Goal: Information Seeking & Learning: Check status

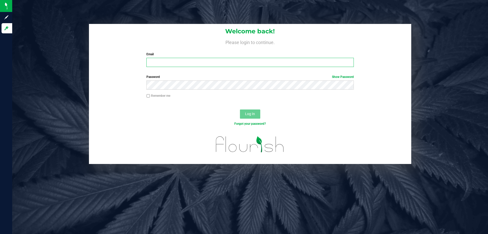
click at [233, 60] on input "Email" at bounding box center [250, 62] width 207 height 9
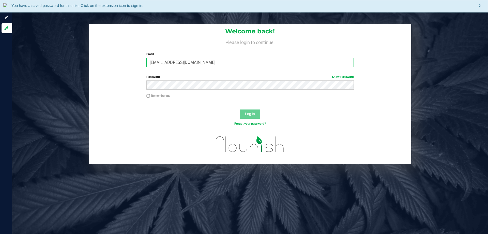
type input "[EMAIL_ADDRESS][DOMAIN_NAME]"
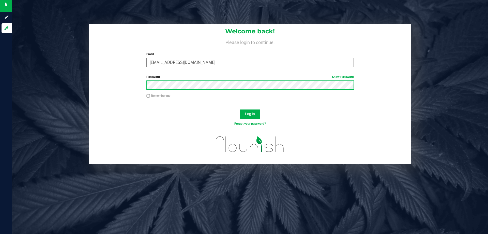
click at [240, 109] on button "Log In" at bounding box center [250, 113] width 20 height 9
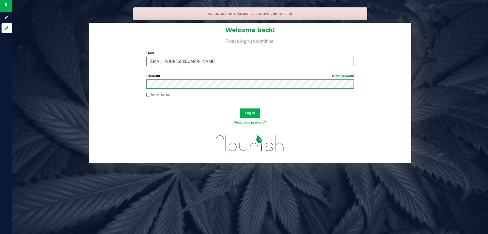
click at [240, 108] on button "Log In" at bounding box center [250, 112] width 20 height 9
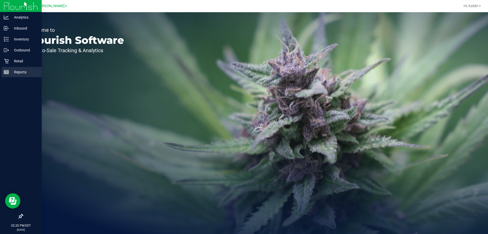
click at [18, 69] on div "Reports" at bounding box center [22, 72] width 40 height 10
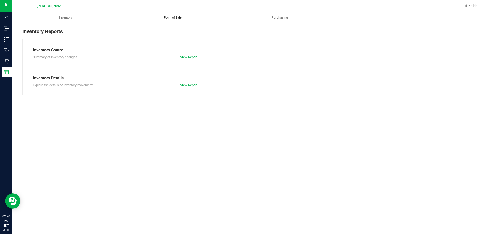
click at [182, 17] on span "Point of Sale" at bounding box center [173, 17] width 32 height 5
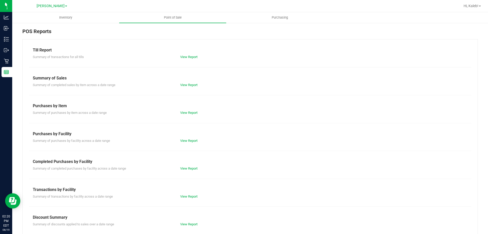
click at [182, 165] on div "Summary of completed purchases by facility across a date range View Report" at bounding box center [250, 168] width 443 height 6
click at [184, 170] on link "View Report" at bounding box center [188, 168] width 17 height 4
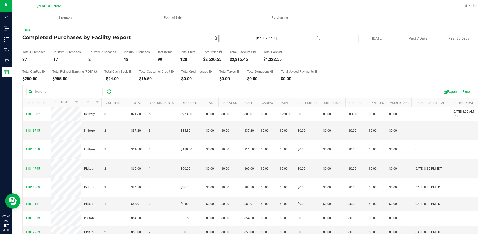
click at [214, 39] on span "select" at bounding box center [215, 38] width 4 height 4
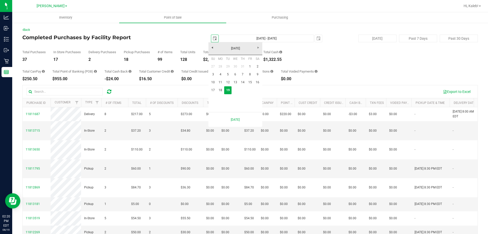
scroll to position [0, 13]
click at [213, 85] on link "10" at bounding box center [213, 82] width 7 height 8
type input "[DATE]"
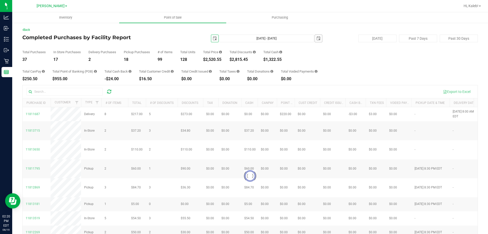
click at [317, 41] on span "select" at bounding box center [318, 38] width 7 height 7
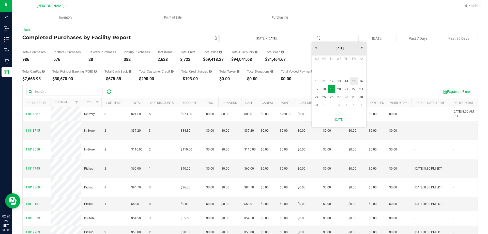
scroll to position [0, 13]
click at [359, 83] on link "16" at bounding box center [361, 81] width 7 height 8
type input "[DATE] - [DATE]"
type input "[DATE]"
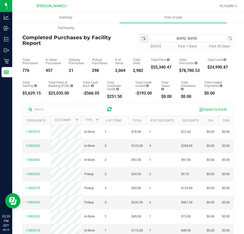
click at [140, 36] on span "select" at bounding box center [143, 38] width 7 height 7
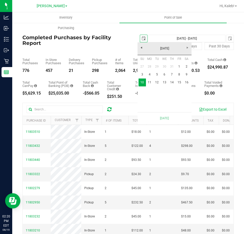
scroll to position [0, 13]
click at [178, 66] on link "1" at bounding box center [178, 67] width 7 height 8
type input "[DATE] - [DATE]"
type input "[DATE]"
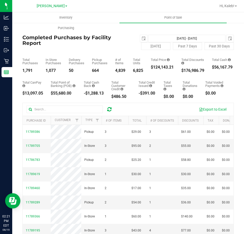
click at [136, 37] on div "[DATE] [DATE] - [DATE] [DATE]" at bounding box center [180, 39] width 113 height 8
click at [140, 38] on span "select" at bounding box center [143, 38] width 7 height 7
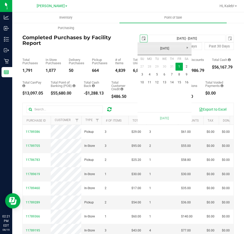
scroll to position [0, 13]
click at [164, 47] on link "[DATE]" at bounding box center [164, 49] width 55 height 8
click at [150, 65] on link "Jan" at bounding box center [144, 62] width 13 height 13
click at [163, 67] on link "1" at bounding box center [164, 67] width 7 height 8
type input "[DATE] - [DATE]"
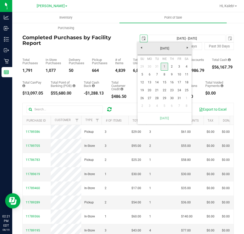
type input "[DATE]"
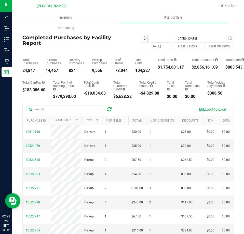
click at [141, 38] on span "select" at bounding box center [143, 38] width 4 height 4
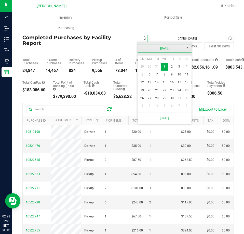
click at [155, 51] on link "[DATE]" at bounding box center [164, 49] width 55 height 8
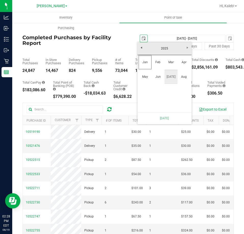
click at [181, 78] on link "Aug" at bounding box center [183, 76] width 13 height 13
click at [177, 65] on link "1" at bounding box center [178, 67] width 7 height 8
type input "[DATE] - [DATE]"
type input "[DATE]"
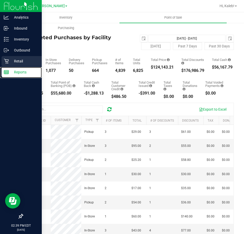
drag, startPoint x: 12, startPoint y: 68, endPoint x: 27, endPoint y: 65, distance: 15.7
click at [12, 68] on div "Reports" at bounding box center [22, 72] width 40 height 10
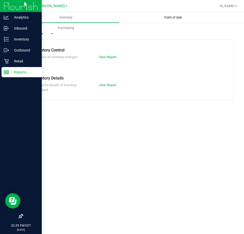
click at [170, 19] on span "Point of Sale" at bounding box center [173, 17] width 32 height 5
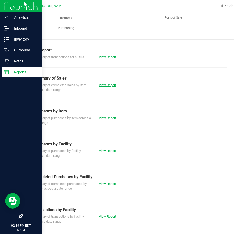
click at [108, 85] on link "View Report" at bounding box center [107, 85] width 17 height 4
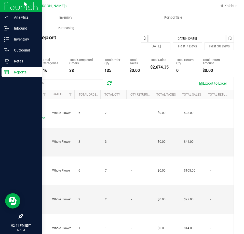
click at [141, 38] on span "select" at bounding box center [143, 38] width 4 height 4
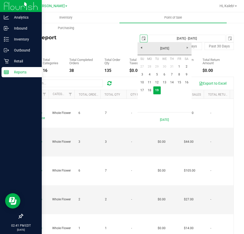
scroll to position [0, 13]
click at [141, 84] on link "10" at bounding box center [141, 82] width 7 height 8
type input "[DATE]"
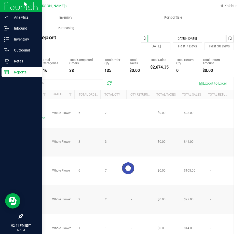
click at [228, 39] on span "select" at bounding box center [230, 38] width 4 height 4
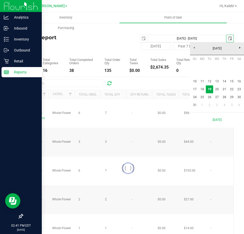
scroll to position [0, 13]
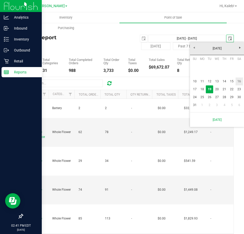
click at [238, 81] on link "16" at bounding box center [238, 81] width 7 height 8
type input "[DATE] - [DATE]"
type input "[DATE]"
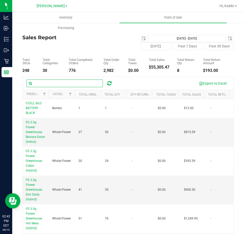
click at [70, 82] on input "text" at bounding box center [64, 83] width 76 height 8
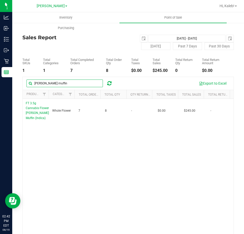
click at [51, 83] on input "[PERSON_NAME] muffin" at bounding box center [64, 83] width 76 height 8
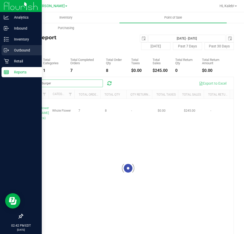
type input "hash burger"
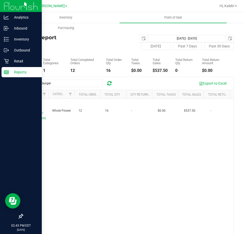
click at [8, 76] on div "Reports" at bounding box center [22, 72] width 40 height 10
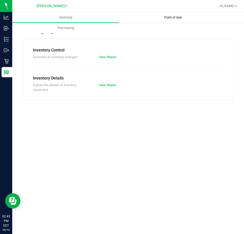
click at [172, 15] on uib-tab-heading "Point of Sale" at bounding box center [172, 17] width 107 height 11
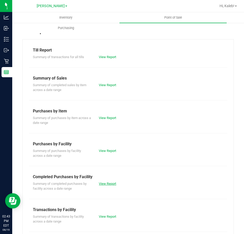
click at [107, 184] on link "View Report" at bounding box center [107, 183] width 17 height 4
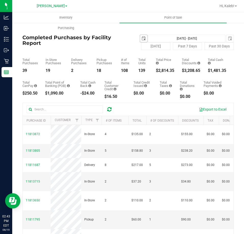
click at [141, 37] on span "select" at bounding box center [143, 38] width 4 height 4
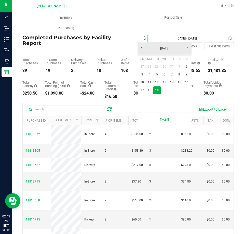
scroll to position [0, 13]
click at [141, 85] on link "10" at bounding box center [141, 82] width 7 height 8
type input "[DATE]"
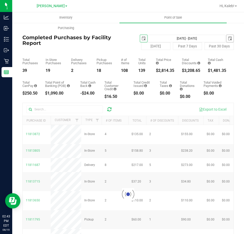
click at [226, 36] on span "select" at bounding box center [229, 38] width 7 height 7
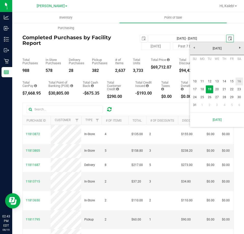
click at [240, 83] on link "16" at bounding box center [238, 81] width 7 height 8
type input "[DATE] - [DATE]"
type input "[DATE]"
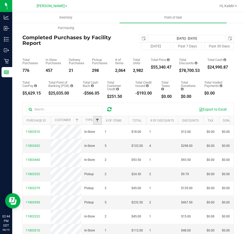
click at [97, 120] on span "Filter" at bounding box center [97, 120] width 4 height 4
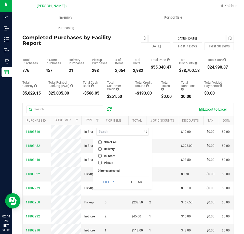
click at [106, 147] on span "Delivery" at bounding box center [109, 148] width 11 height 3
click at [102, 147] on input "Delivery" at bounding box center [99, 148] width 3 height 3
checkbox input "true"
click at [106, 181] on button "Filter" at bounding box center [108, 181] width 24 height 11
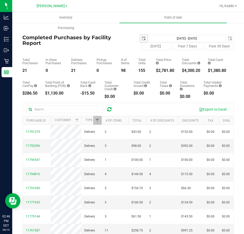
click at [143, 39] on span "select" at bounding box center [143, 38] width 4 height 4
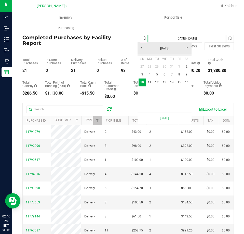
scroll to position [0, 13]
click at [178, 68] on link "1" at bounding box center [178, 67] width 7 height 8
type input "[DATE] - [DATE]"
type input "[DATE]"
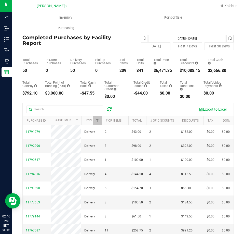
drag, startPoint x: 227, startPoint y: 39, endPoint x: 224, endPoint y: 40, distance: 2.7
click at [228, 39] on span "select" at bounding box center [230, 38] width 4 height 4
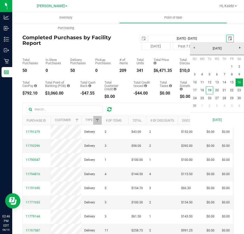
scroll to position [0, 13]
click at [239, 76] on link "9" at bounding box center [238, 74] width 7 height 8
type input "[DATE] - [DATE]"
type input "[DATE]"
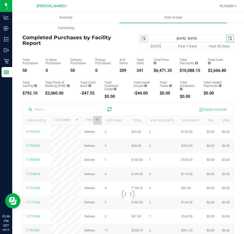
click at [143, 37] on span "select" at bounding box center [143, 38] width 4 height 4
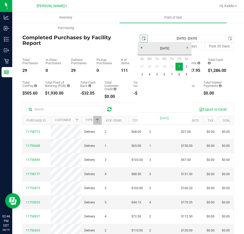
scroll to position [0, 13]
click at [141, 75] on link "3" at bounding box center [141, 74] width 7 height 8
type input "[DATE] - [DATE]"
type input "[DATE]"
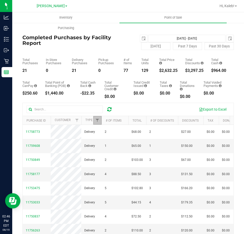
click at [94, 122] on link "Filter" at bounding box center [97, 120] width 8 height 9
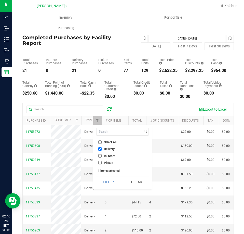
click at [108, 148] on span "Delivery" at bounding box center [109, 148] width 11 height 3
click at [102, 148] on input "Delivery" at bounding box center [99, 148] width 3 height 3
checkbox input "false"
click at [108, 182] on button "Filter" at bounding box center [108, 181] width 24 height 11
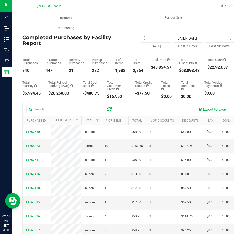
click at [110, 61] on div "Total Purchases 740 In Store Purchases 447 Delivery Purchases 21 Pickup Purchas…" at bounding box center [127, 61] width 211 height 23
click at [141, 39] on span "select" at bounding box center [143, 38] width 4 height 4
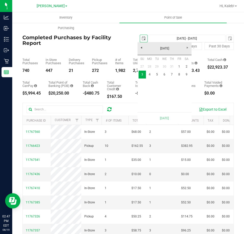
scroll to position [0, 13]
click at [91, 76] on div "Total CanPay $5,994.45 Total Point of Banking (POB) $20,250.00 Total Cash Back …" at bounding box center [127, 86] width 211 height 26
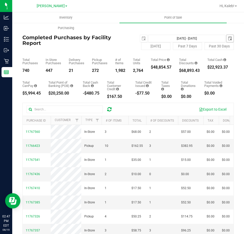
click at [228, 40] on span "select" at bounding box center [230, 38] width 4 height 4
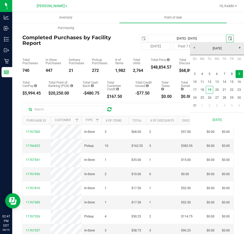
scroll to position [0, 13]
click at [239, 80] on link "16" at bounding box center [238, 82] width 7 height 8
type input "[DATE] - [DATE]"
type input "[DATE]"
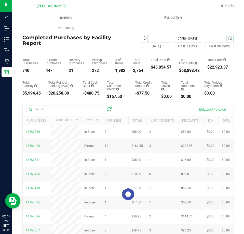
click at [142, 38] on span "select" at bounding box center [143, 38] width 4 height 4
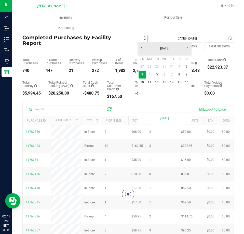
scroll to position [0, 13]
click at [143, 84] on link "10" at bounding box center [141, 82] width 7 height 8
type input "[DATE] - [DATE]"
type input "[DATE]"
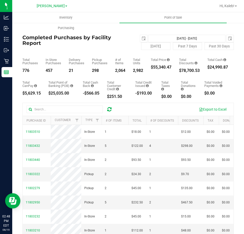
click at [124, 51] on div "Total Purchases 776 In Store Purchases 457 Delivery Purchases 21 Pickup Purchas…" at bounding box center [127, 61] width 211 height 23
click at [96, 117] on link "Filter" at bounding box center [97, 120] width 8 height 9
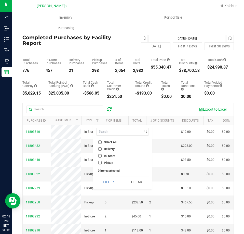
click at [107, 151] on li "Delivery" at bounding box center [122, 148] width 52 height 5
click at [112, 147] on span "Delivery" at bounding box center [109, 148] width 11 height 3
click at [102, 147] on input "Delivery" at bounding box center [99, 148] width 3 height 3
checkbox input "true"
click at [111, 186] on button "Filter" at bounding box center [108, 181] width 24 height 11
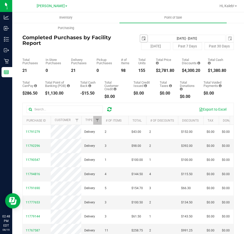
click at [142, 39] on span "select" at bounding box center [143, 38] width 4 height 4
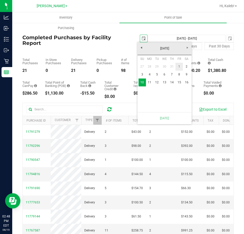
click at [181, 67] on link "1" at bounding box center [178, 67] width 7 height 8
type input "[DATE] - [DATE]"
type input "[DATE]"
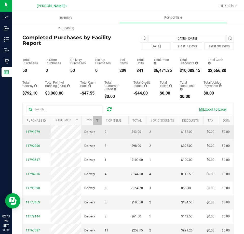
click at [91, 125] on td "Delivery" at bounding box center [91, 132] width 20 height 14
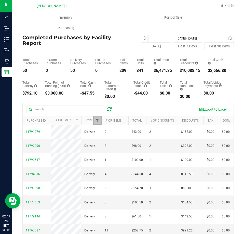
click at [95, 121] on span "Filter" at bounding box center [97, 120] width 4 height 4
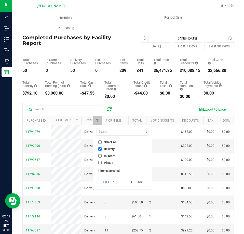
click at [101, 148] on input "Delivery" at bounding box center [99, 148] width 3 height 3
checkbox input "false"
click at [112, 183] on button "Filter" at bounding box center [108, 181] width 24 height 11
